Goal: Task Accomplishment & Management: Manage account settings

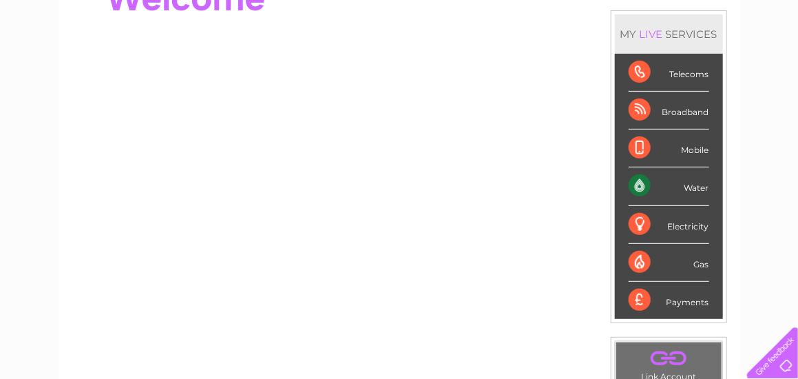
scroll to position [69, 0]
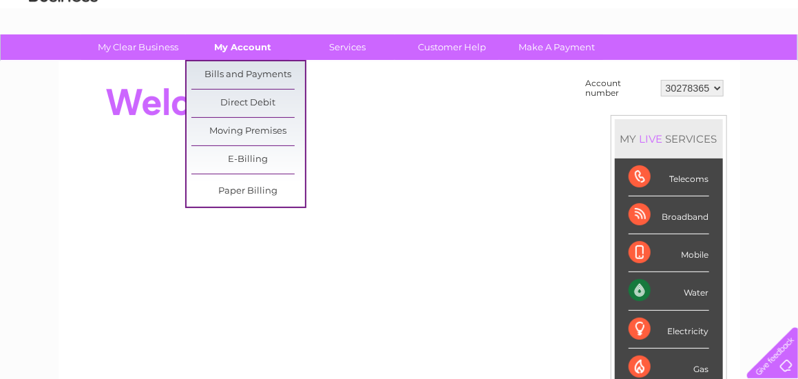
click at [256, 42] on link "My Account" at bounding box center [243, 46] width 114 height 25
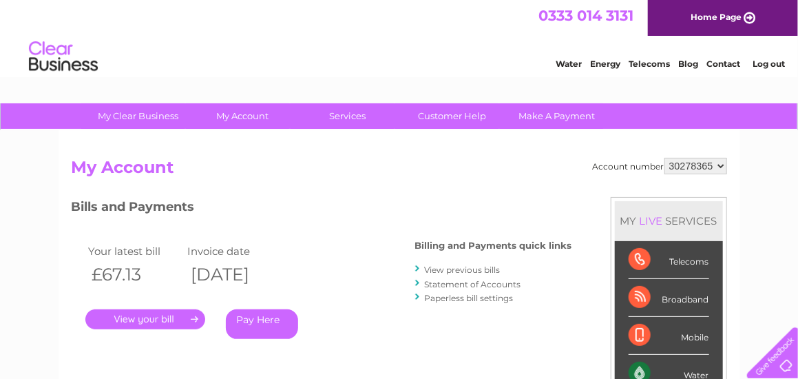
click at [170, 316] on link "." at bounding box center [145, 319] width 120 height 20
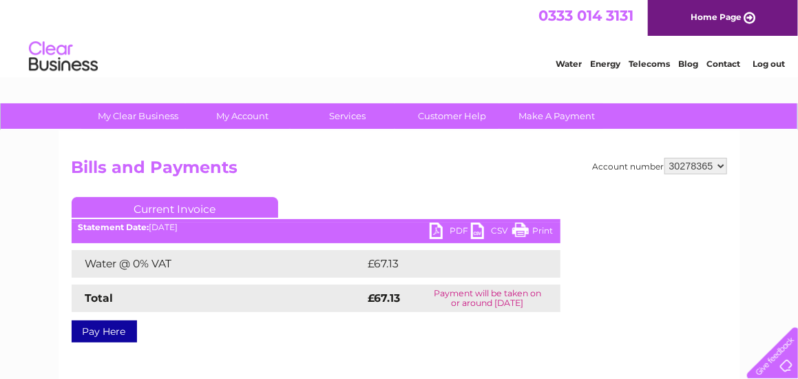
click at [430, 223] on link "PDF" at bounding box center [450, 232] width 41 height 20
click at [433, 228] on link "PDF" at bounding box center [450, 232] width 41 height 20
